Goal: Communication & Community: Ask a question

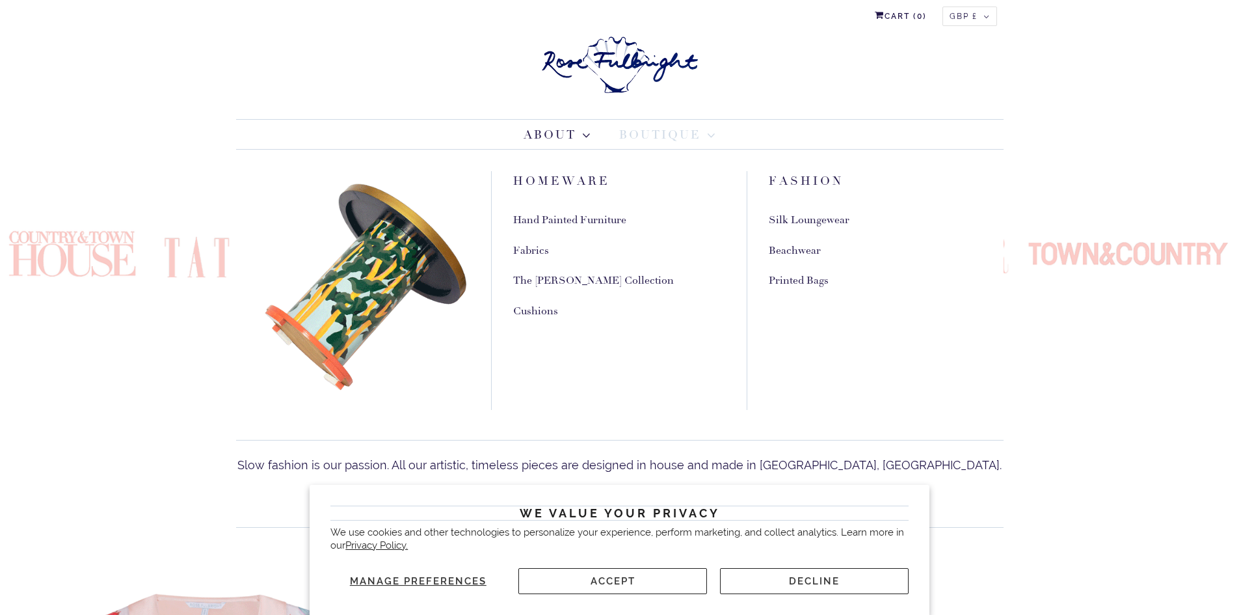
click at [648, 137] on link "Boutique" at bounding box center [667, 135] width 96 height 18
click at [589, 178] on link "Homeware" at bounding box center [561, 181] width 97 height 15
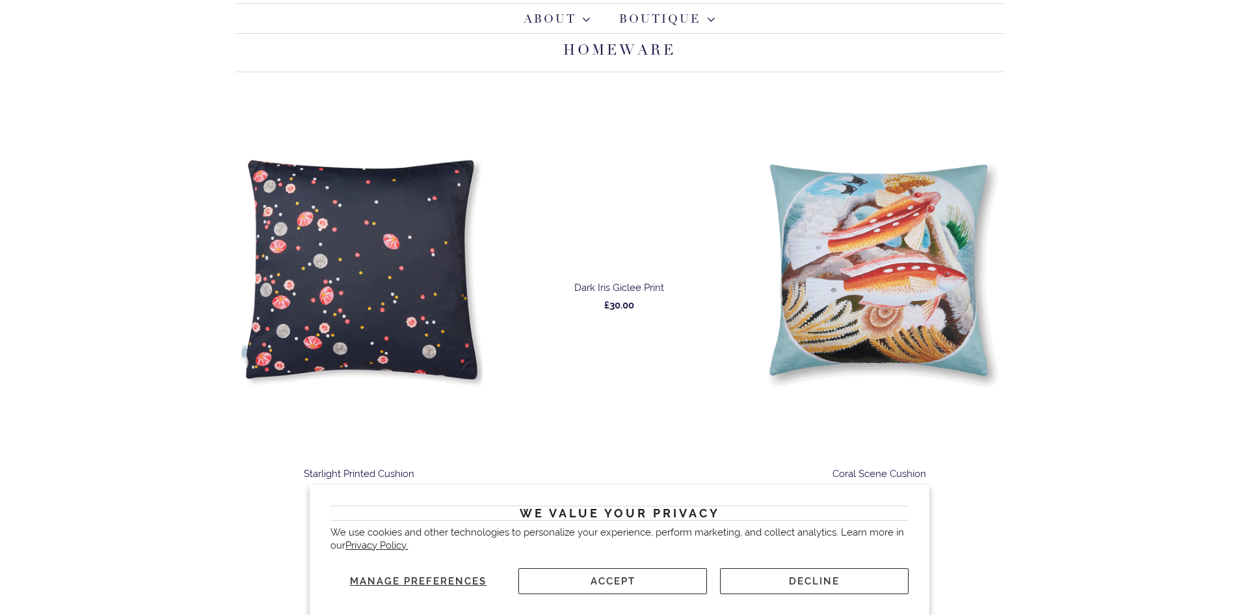
scroll to position [260, 0]
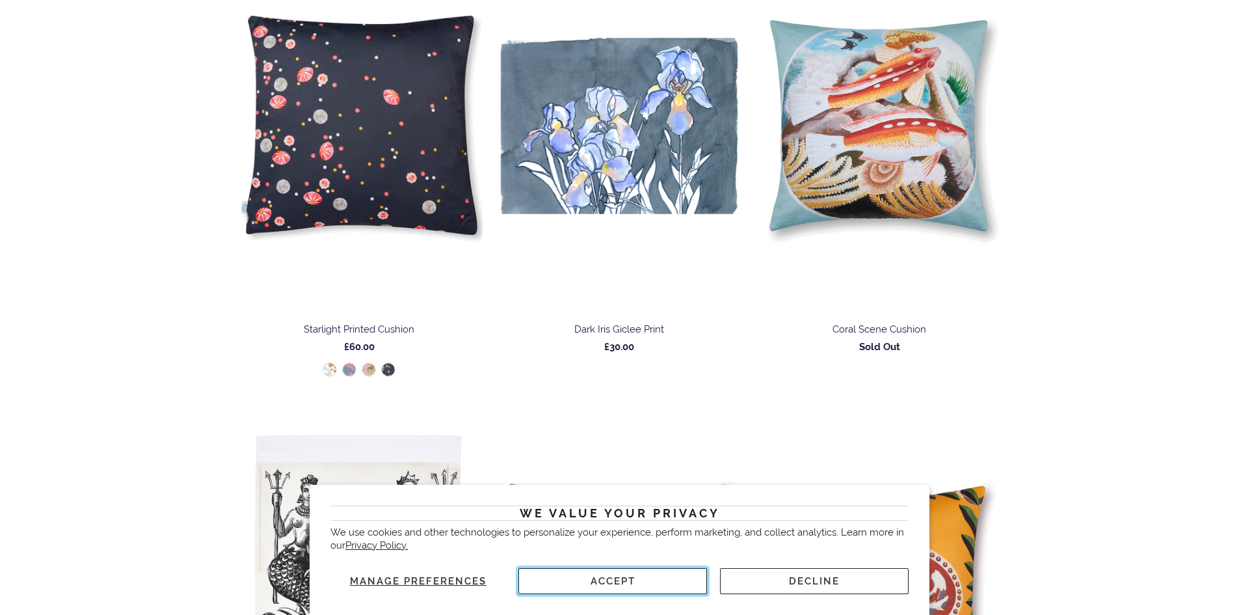
click at [657, 588] on button "Accept" at bounding box center [612, 581] width 189 height 26
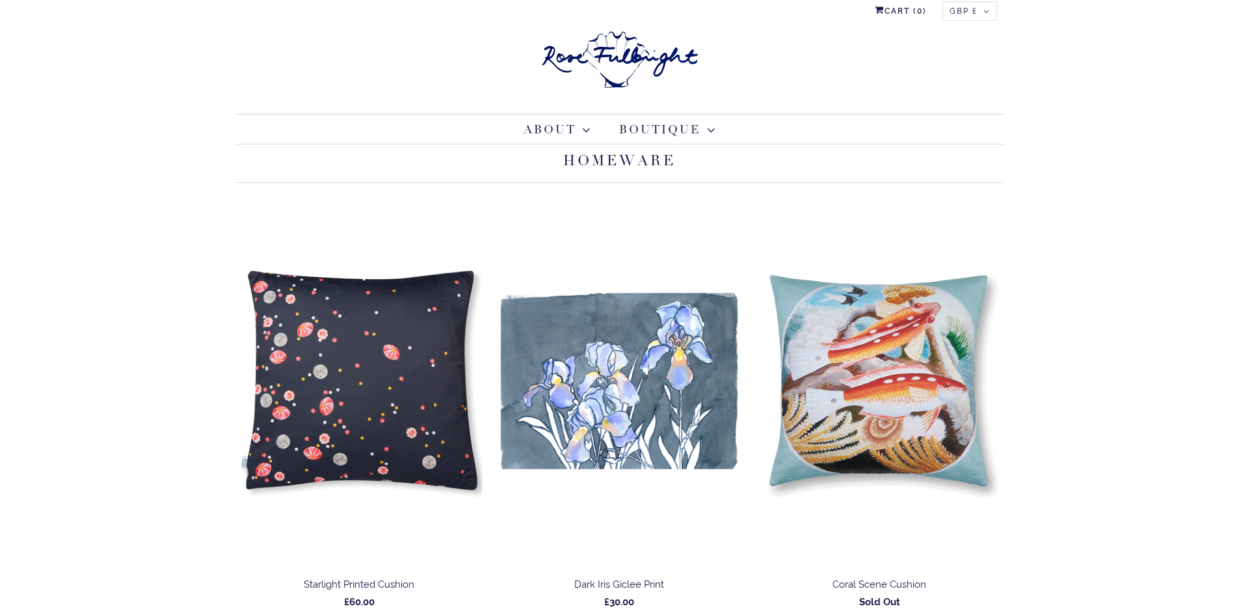
scroll to position [0, 0]
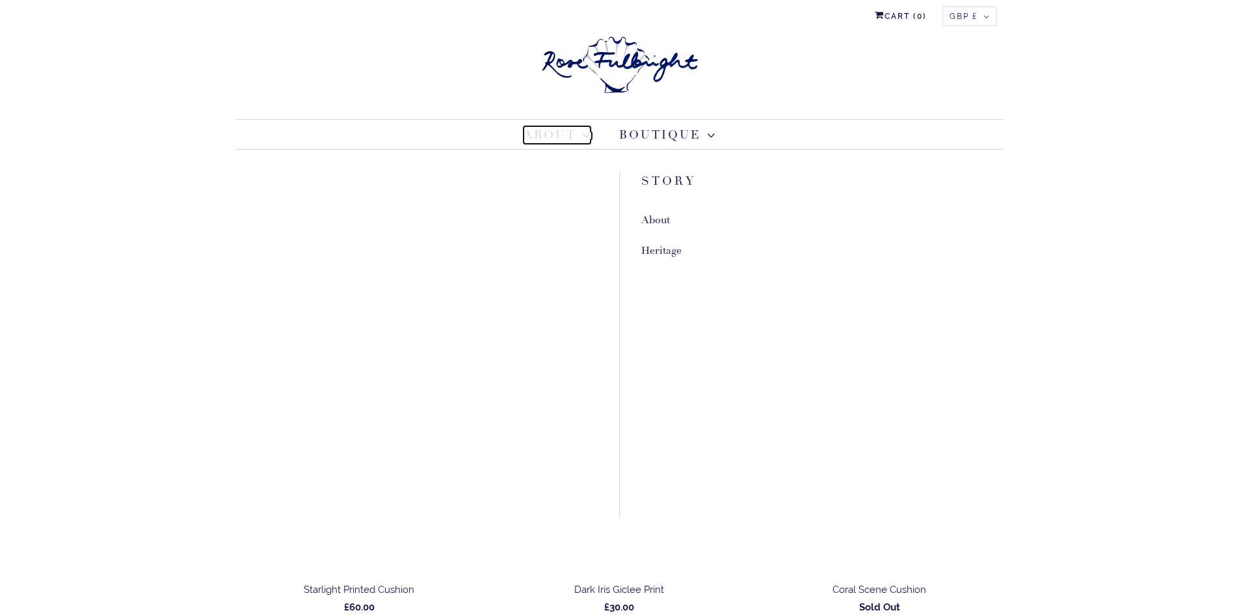
click at [564, 126] on link "About" at bounding box center [556, 135] width 67 height 18
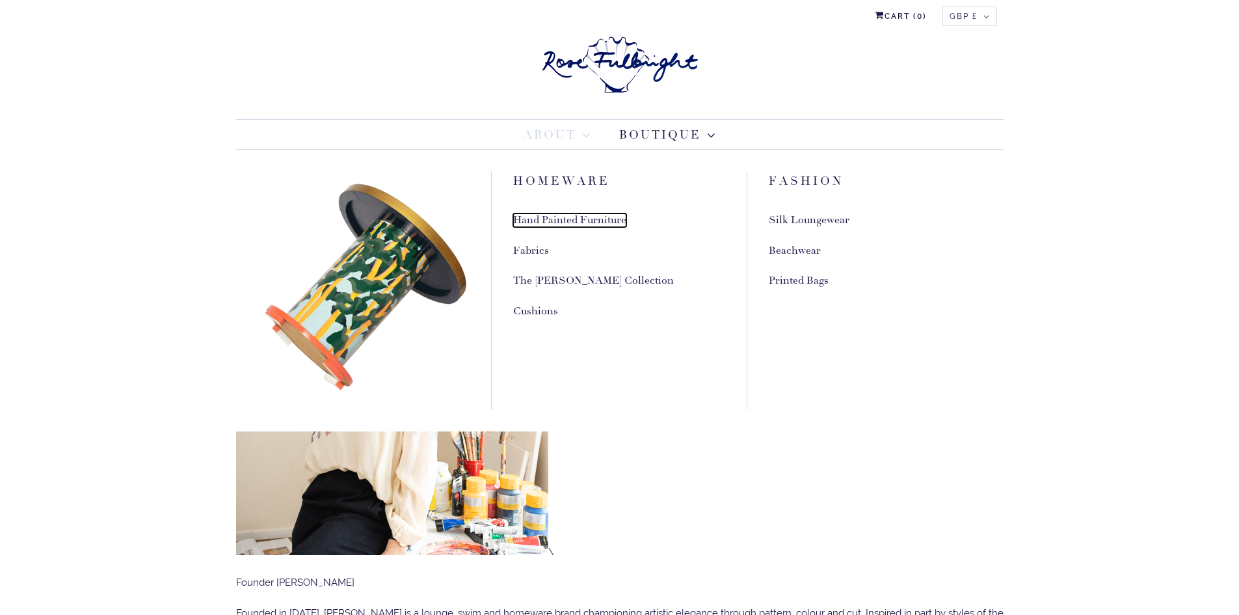
click at [567, 222] on link "Hand Painted Furniture" at bounding box center [569, 220] width 113 height 14
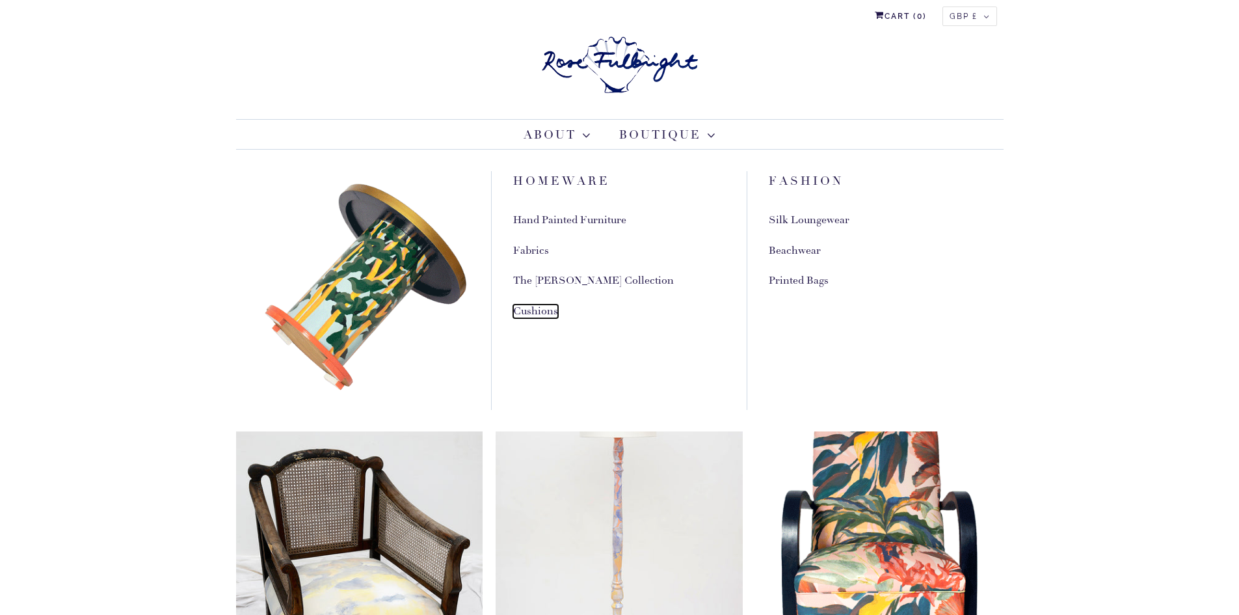
click at [527, 314] on link "Cushions" at bounding box center [535, 311] width 45 height 14
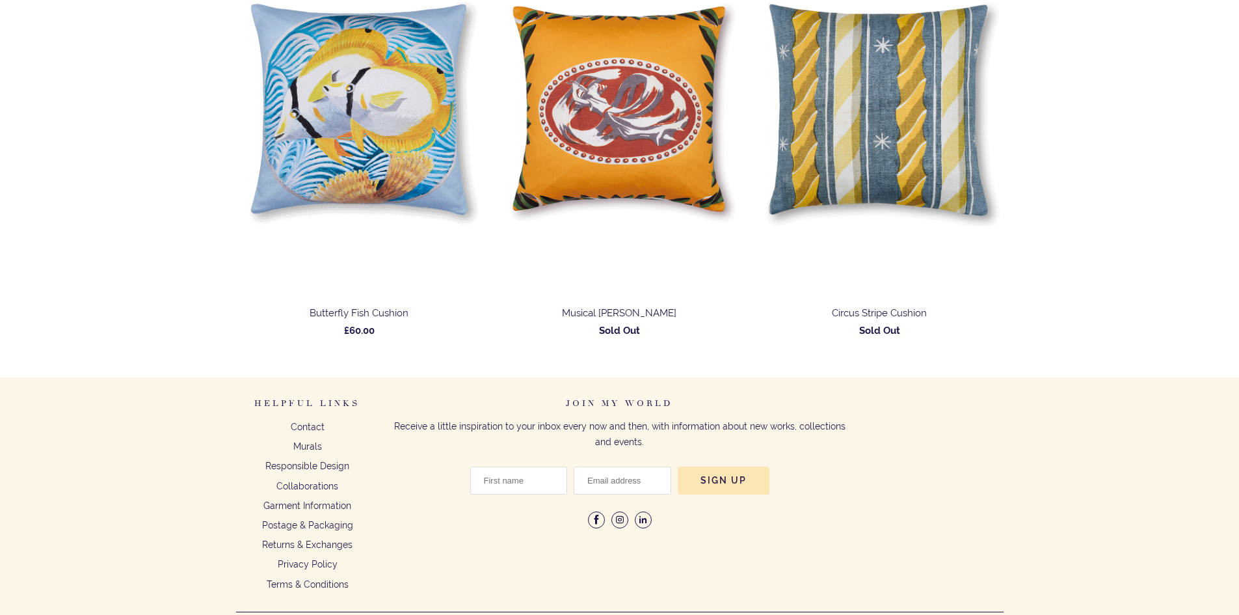
scroll to position [1295, 0]
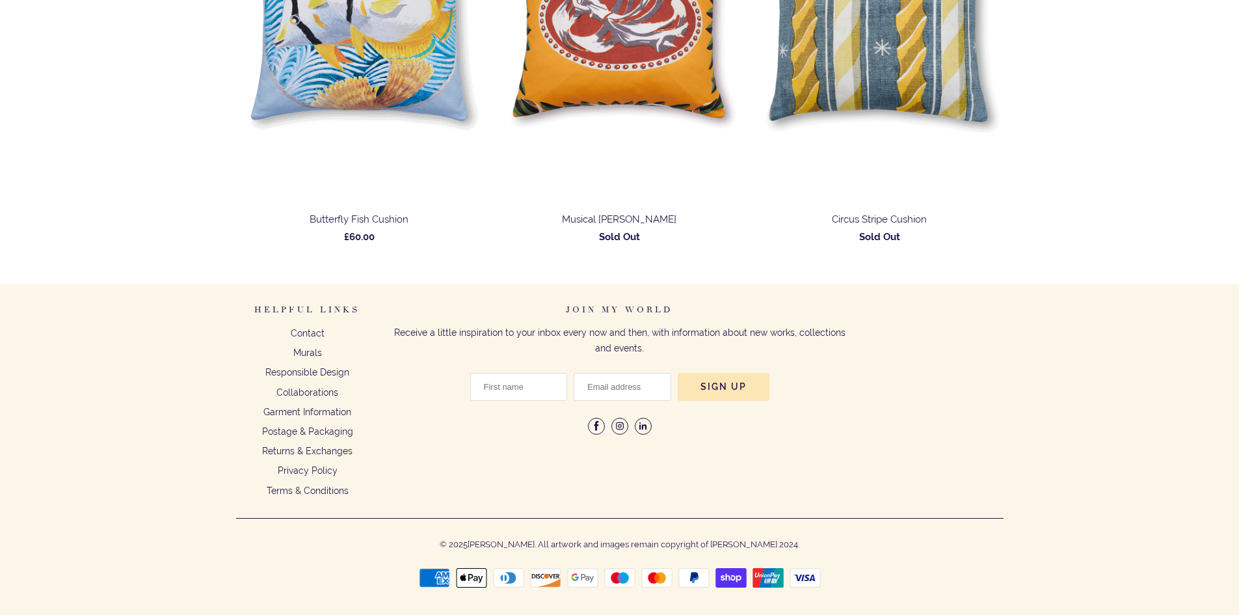
click at [308, 319] on h6 "Helpful Links" at bounding box center [307, 314] width 143 height 21
click at [308, 330] on link "Contact" at bounding box center [308, 333] width 34 height 10
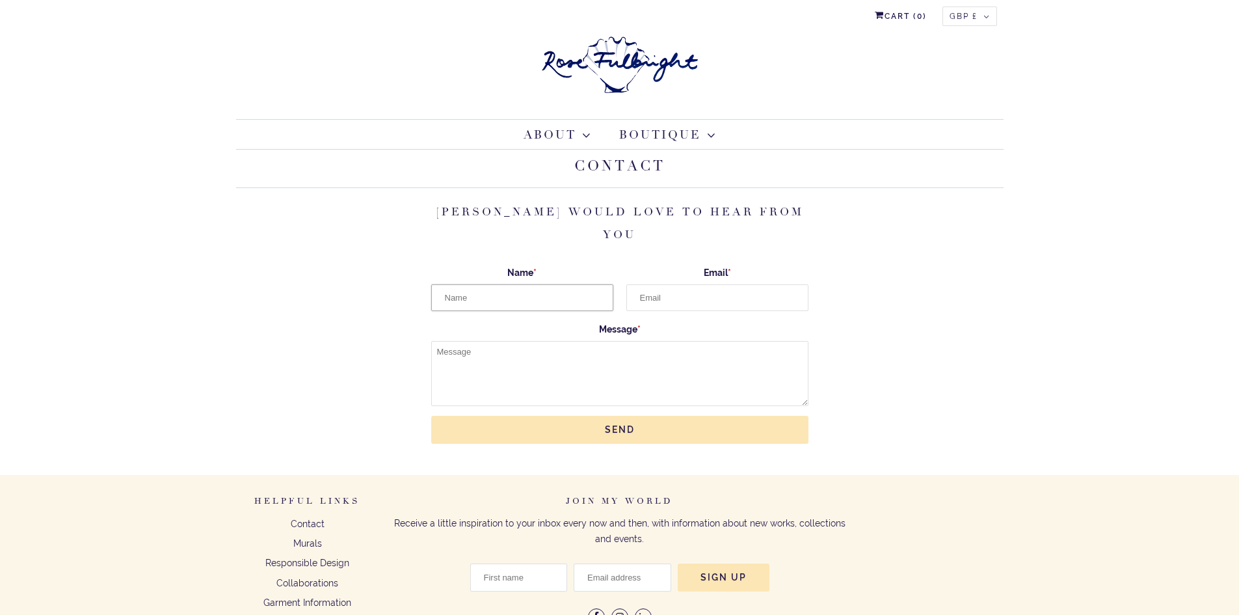
click at [591, 286] on input "Name *" at bounding box center [522, 297] width 182 height 27
click at [575, 284] on input "Name *" at bounding box center [522, 297] width 182 height 27
click at [576, 284] on input "Name *" at bounding box center [522, 297] width 182 height 27
click at [581, 286] on input "Name *" at bounding box center [522, 297] width 182 height 27
drag, startPoint x: 582, startPoint y: 274, endPoint x: 589, endPoint y: 273, distance: 7.2
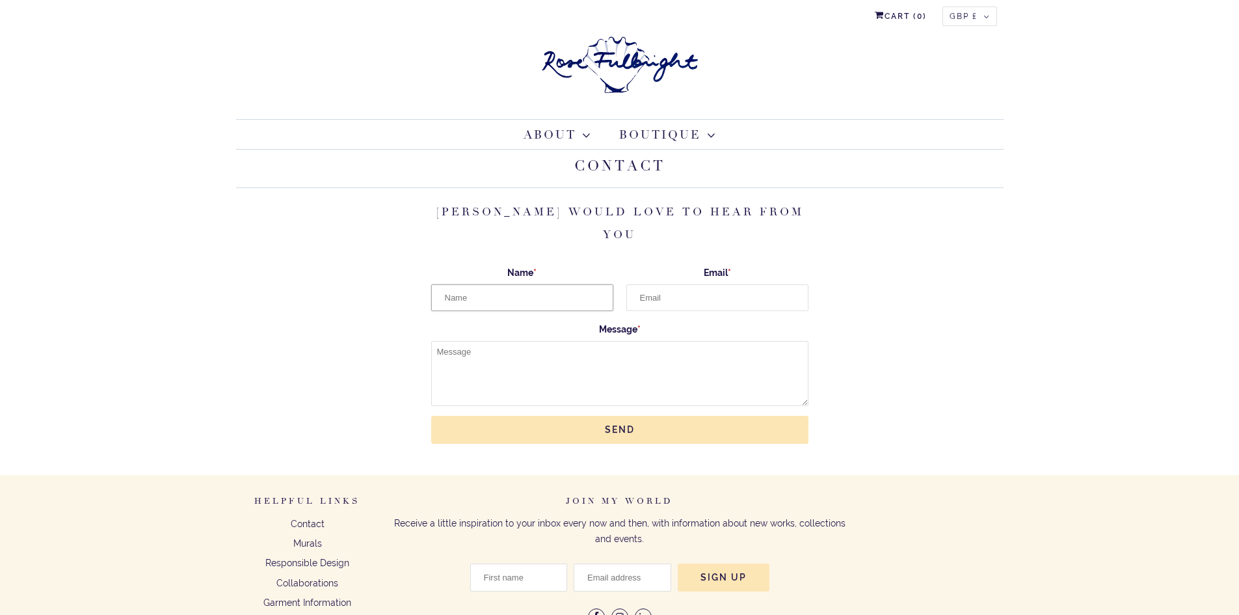
click at [583, 284] on input "Name *" at bounding box center [522, 297] width 182 height 27
type input "Holly Ransome"
type input "holly.ransome@futurenet.com"
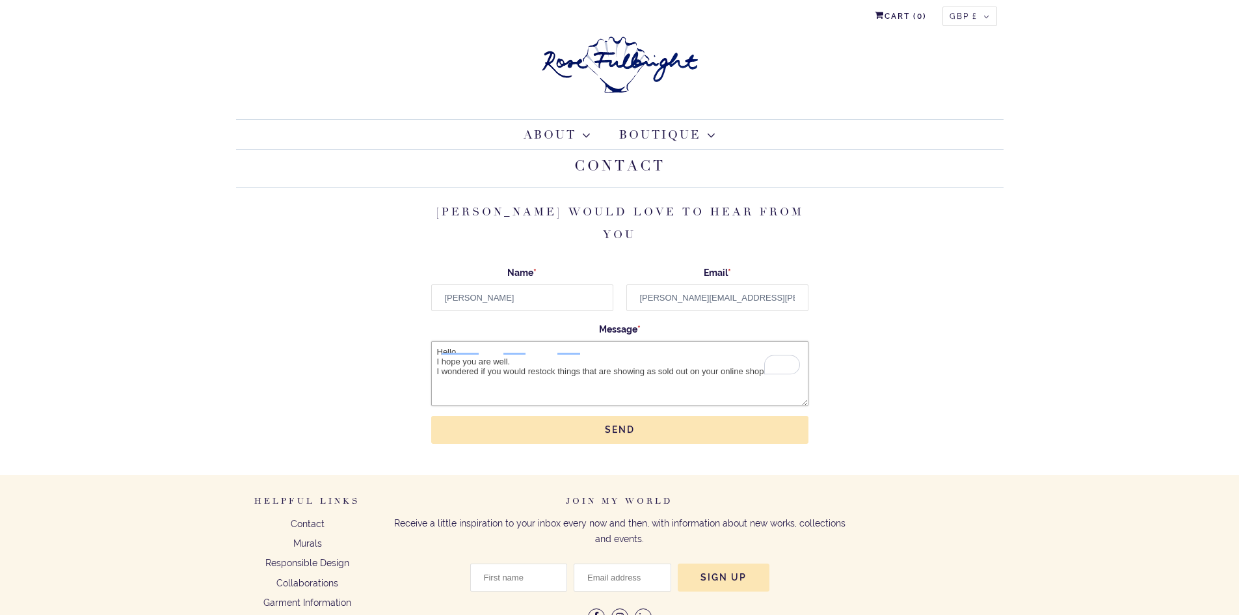
click at [556, 347] on textarea "Hello I hope you are well. I wondered if you would restock things that are show…" at bounding box center [619, 373] width 377 height 65
click at [553, 367] on textarea "Hello I hope you are well. I wondered if you would restock or could be commissi…" at bounding box center [619, 373] width 377 height 65
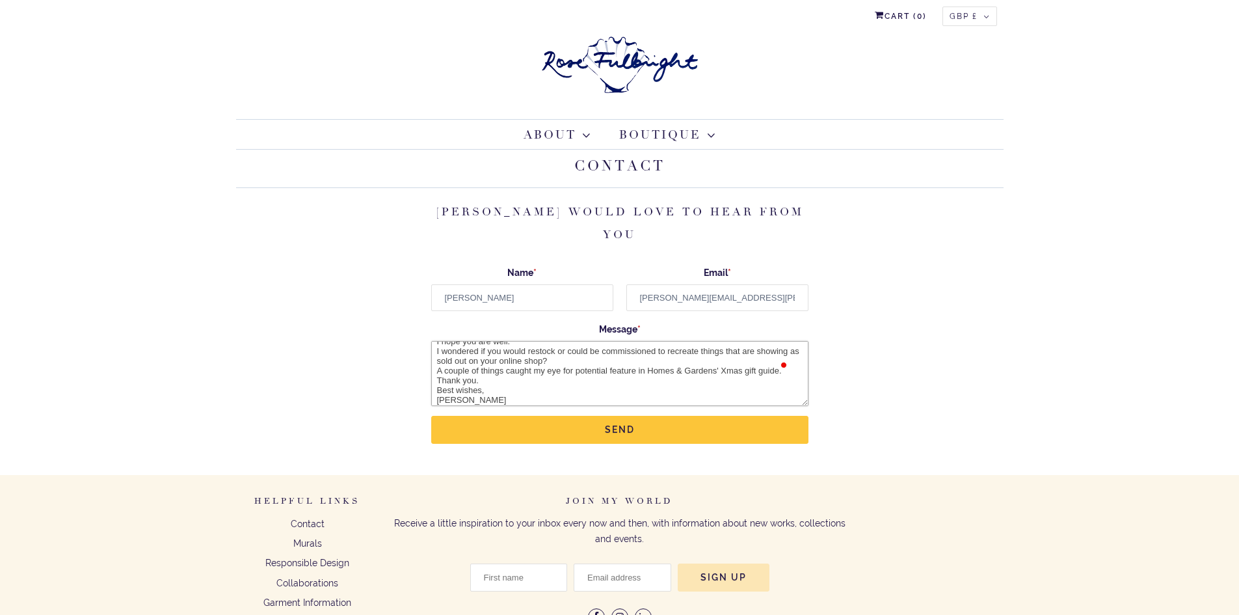
type textarea "Hello I hope you are well. I wondered if you would restock or could be commissi…"
click at [596, 416] on input "Send" at bounding box center [619, 430] width 377 height 28
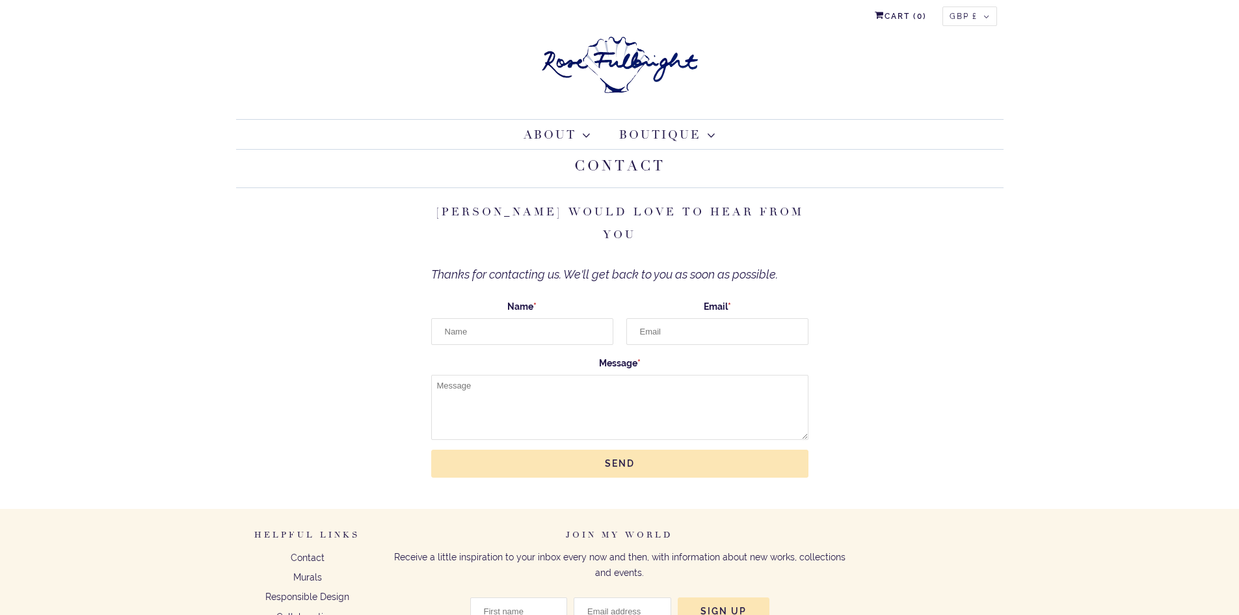
scroll to position [202, 0]
